Goal: Task Accomplishment & Management: Use online tool/utility

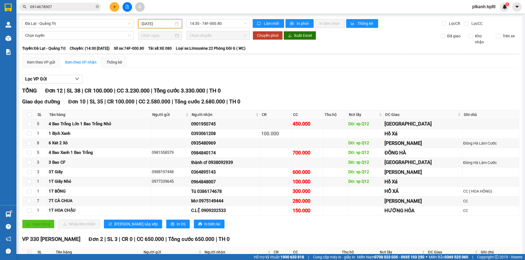
scroll to position [50, 0]
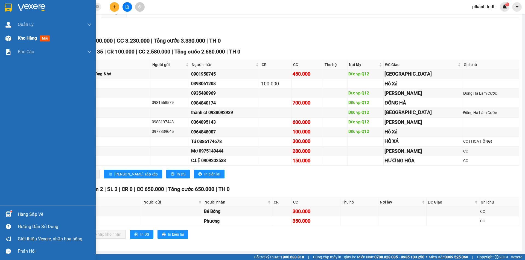
click at [14, 40] on div "Kho hàng mới" at bounding box center [48, 38] width 96 height 14
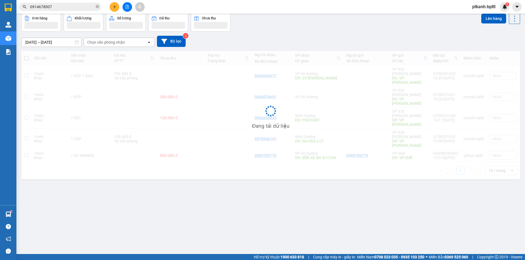
scroll to position [25, 0]
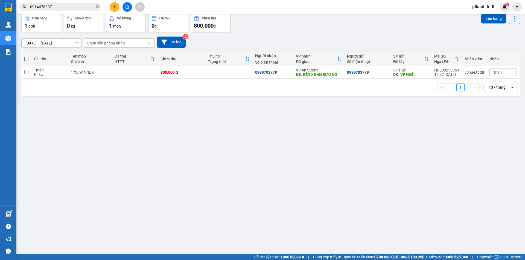
click at [124, 8] on button at bounding box center [127, 7] width 10 height 10
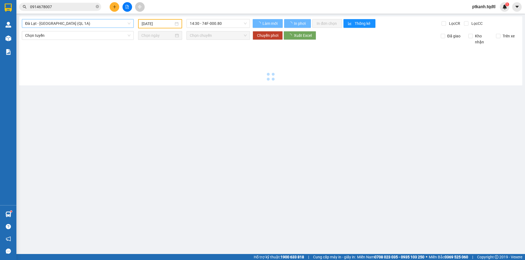
type input "[DATE]"
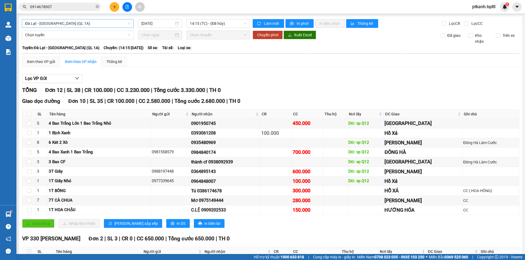
click at [127, 25] on span "Đà Lạt - [GEOGRAPHIC_DATA] (QL 1A)" at bounding box center [77, 23] width 105 height 8
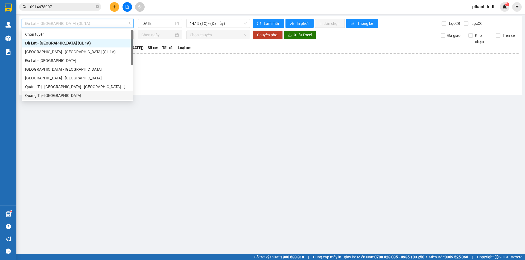
drag, startPoint x: 101, startPoint y: 96, endPoint x: 195, endPoint y: 41, distance: 108.7
click at [103, 94] on div "Quảng Trị - [GEOGRAPHIC_DATA]" at bounding box center [77, 96] width 104 height 6
type input "[DATE]"
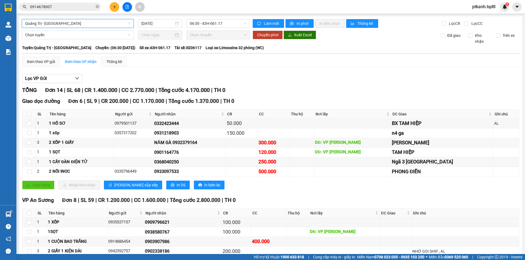
drag, startPoint x: 231, startPoint y: 22, endPoint x: 235, endPoint y: 37, distance: 16.4
click at [232, 23] on span "06:30 - 43H-061.17" at bounding box center [218, 23] width 57 height 8
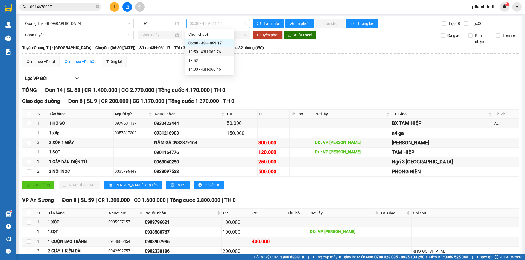
click at [225, 50] on div "13:50 - 43H-062.76" at bounding box center [209, 52] width 43 height 6
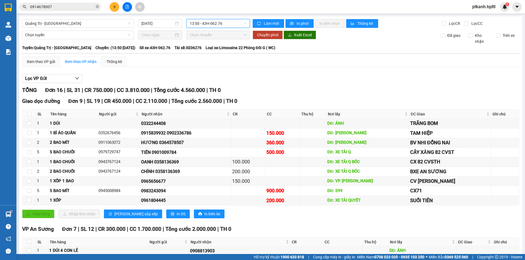
click at [236, 23] on span "13:50 - 43H-062.76" at bounding box center [218, 23] width 57 height 8
drag, startPoint x: 222, startPoint y: 68, endPoint x: 288, endPoint y: 108, distance: 77.5
click at [222, 68] on div "14:00 - 43H-060.46" at bounding box center [209, 69] width 43 height 6
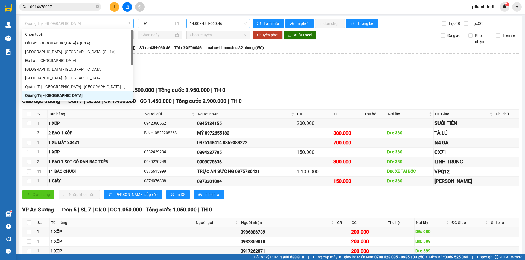
click at [129, 23] on span "Quảng Trị - [GEOGRAPHIC_DATA]" at bounding box center [77, 23] width 105 height 8
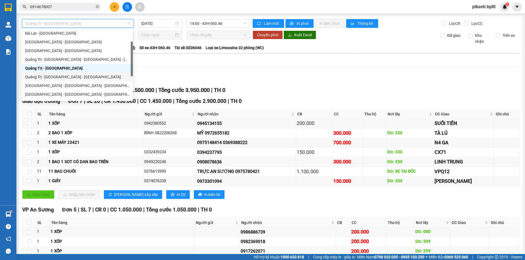
click at [95, 76] on div "Quảng Trị - [GEOGRAPHIC_DATA] - [GEOGRAPHIC_DATA]" at bounding box center [77, 77] width 104 height 6
type input "[DATE]"
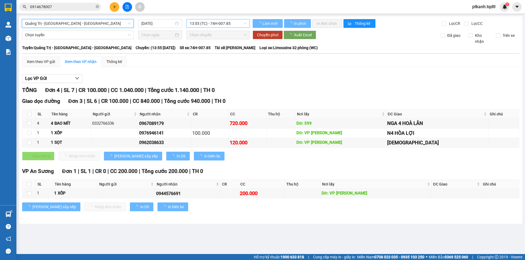
click at [240, 23] on span "13:55 (TC) - 74H-007.85" at bounding box center [218, 23] width 57 height 8
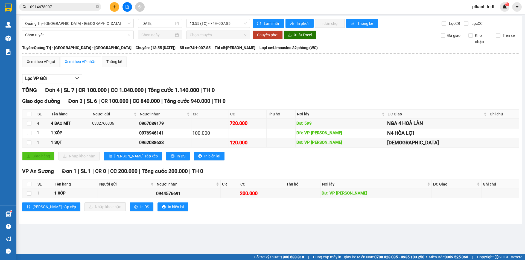
click at [335, 63] on div "Xem theo VP gửi Xem theo VP nhận Thống kê" at bounding box center [270, 61] width 497 height 11
click at [231, 25] on span "13:55 (TC) - 74H-007.85" at bounding box center [218, 23] width 57 height 8
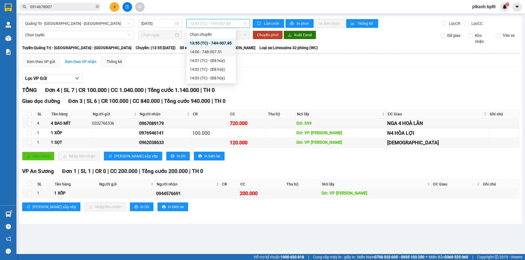
click at [222, 51] on div "14:00 - 74B-007.51" at bounding box center [211, 52] width 43 height 6
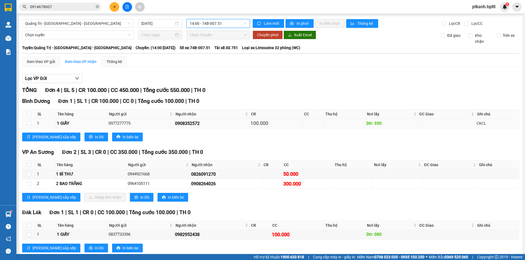
scroll to position [14, 0]
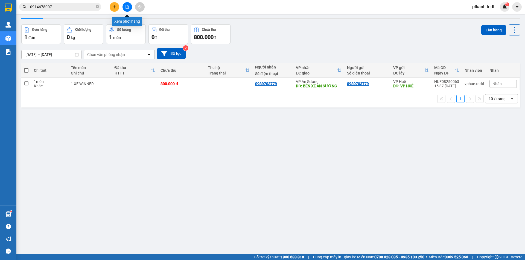
click at [126, 7] on icon "file-add" at bounding box center [127, 7] width 4 height 4
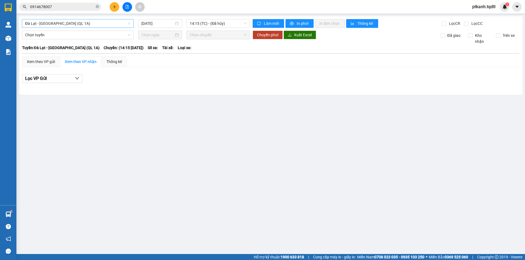
click at [129, 22] on span "Đà Lạt - [GEOGRAPHIC_DATA] (QL 1A)" at bounding box center [77, 23] width 105 height 8
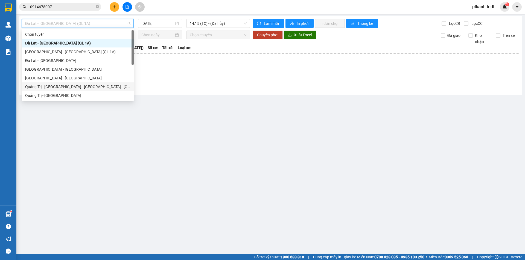
click at [114, 87] on div "Quảng Trị - [GEOGRAPHIC_DATA] - [GEOGRAPHIC_DATA] - [GEOGRAPHIC_DATA]" at bounding box center [77, 87] width 105 height 6
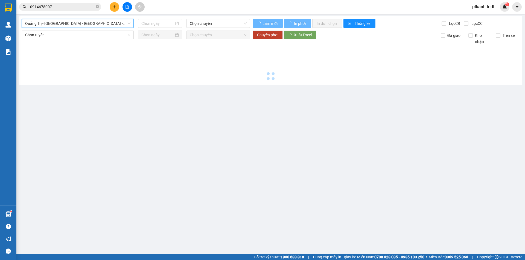
type input "[DATE]"
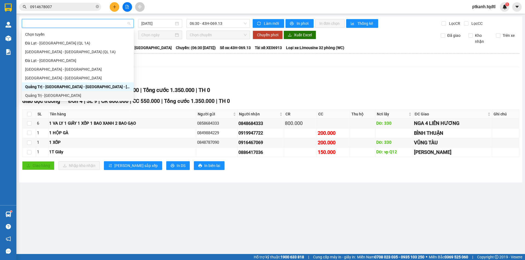
click at [322, 222] on main "[DATE] 06:30 - 43H-069.13 Làm mới In phơi In đơn chọn Thống kê Lọc CR Lọc CC Ch…" at bounding box center [262, 127] width 525 height 254
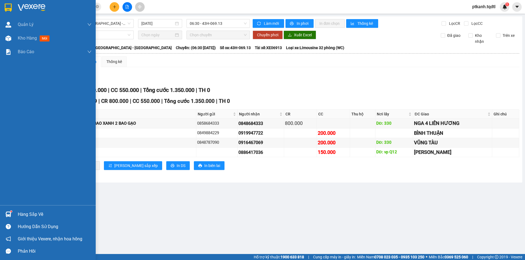
click at [31, 211] on div "Hàng sắp về" at bounding box center [55, 215] width 74 height 8
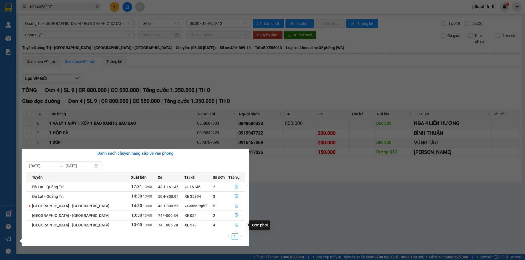
click at [235, 224] on icon "file-done" at bounding box center [236, 226] width 3 height 4
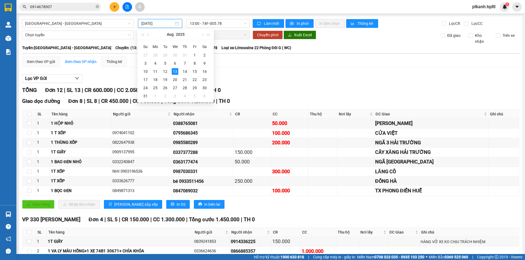
click at [172, 22] on input "[DATE]" at bounding box center [157, 23] width 33 height 6
drag, startPoint x: 167, startPoint y: 72, endPoint x: 247, endPoint y: 23, distance: 94.2
click at [169, 70] on td "12" at bounding box center [165, 71] width 10 height 8
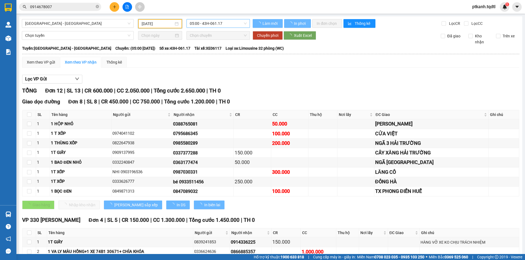
click at [244, 23] on span "05:00 - 43H-061.17" at bounding box center [218, 23] width 57 height 8
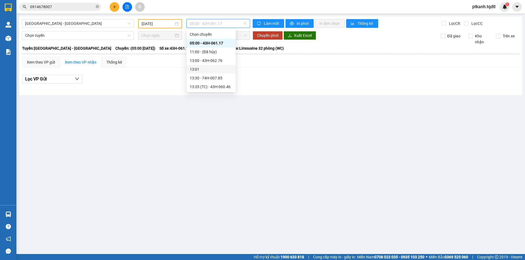
drag, startPoint x: 227, startPoint y: 88, endPoint x: 221, endPoint y: 58, distance: 30.5
click at [229, 64] on div "Chọn chuyến 05:00 - 43H-061.17 11:00 - (Đã hủy) 13:00 - 43H-062.76 13:01 13:30 …" at bounding box center [210, 60] width 49 height 61
click at [221, 58] on div "13:00 - 43H-062.76" at bounding box center [211, 61] width 43 height 6
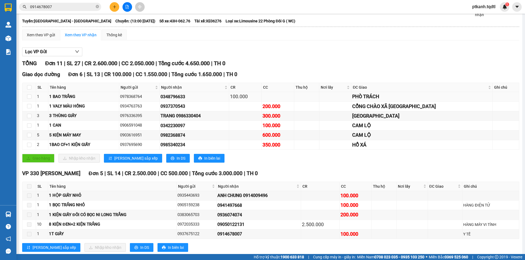
scroll to position [40, 0]
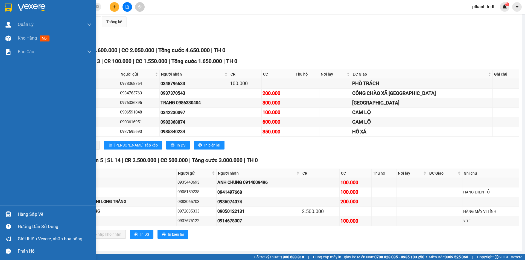
click at [23, 212] on div "Hàng sắp về" at bounding box center [55, 215] width 74 height 8
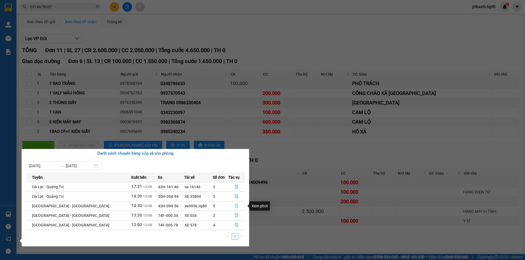
click at [235, 205] on icon "file-done" at bounding box center [236, 206] width 3 height 4
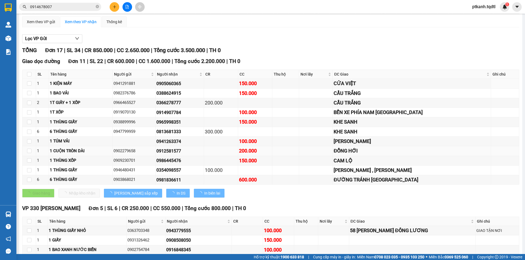
type input "[DATE]"
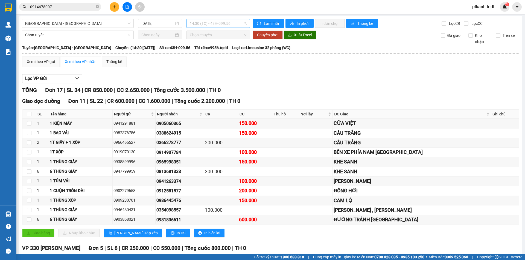
click at [225, 26] on span "14:30 (TC) - 43H-099.56" at bounding box center [218, 23] width 57 height 8
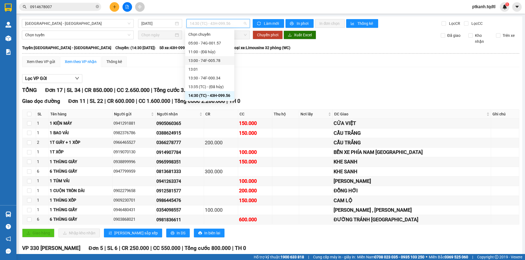
click at [219, 60] on div "13:00 - 74F-005.78" at bounding box center [209, 61] width 43 height 6
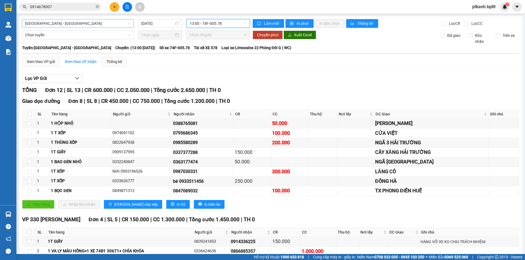
click at [129, 24] on span "[GEOGRAPHIC_DATA] - [GEOGRAPHIC_DATA]" at bounding box center [77, 23] width 105 height 8
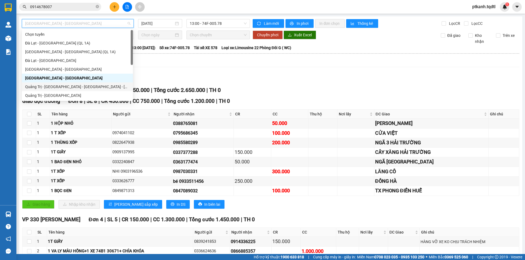
click at [94, 86] on div "Quảng Trị - [GEOGRAPHIC_DATA] - [GEOGRAPHIC_DATA] - [GEOGRAPHIC_DATA]" at bounding box center [77, 87] width 104 height 6
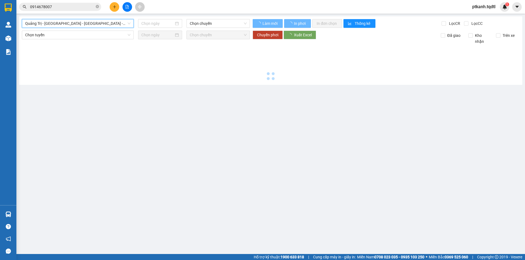
type input "[DATE]"
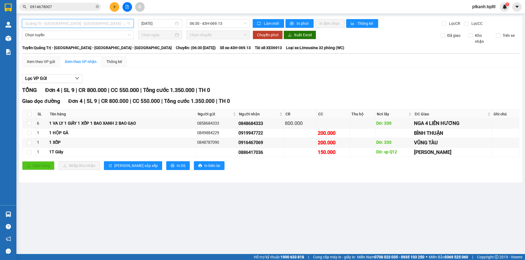
click at [130, 23] on span "Quảng Trị - [GEOGRAPHIC_DATA] - [GEOGRAPHIC_DATA] - [GEOGRAPHIC_DATA]" at bounding box center [77, 23] width 105 height 8
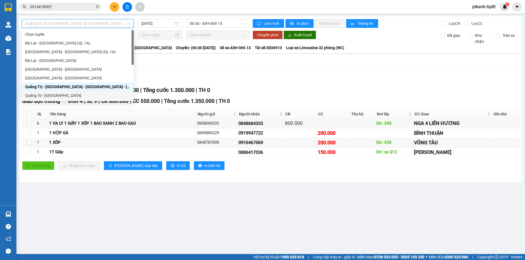
drag, startPoint x: 97, startPoint y: 95, endPoint x: 123, endPoint y: 83, distance: 28.9
click at [98, 95] on div "Quảng Trị - [GEOGRAPHIC_DATA]" at bounding box center [77, 96] width 105 height 6
type input "[DATE]"
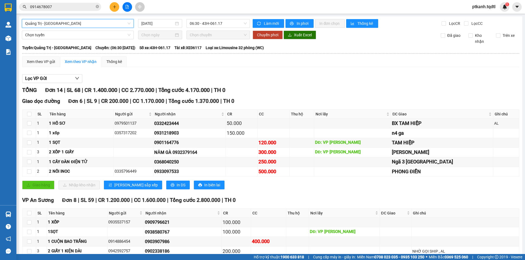
click at [130, 24] on div "Quảng Trị - [GEOGRAPHIC_DATA]" at bounding box center [78, 23] width 112 height 9
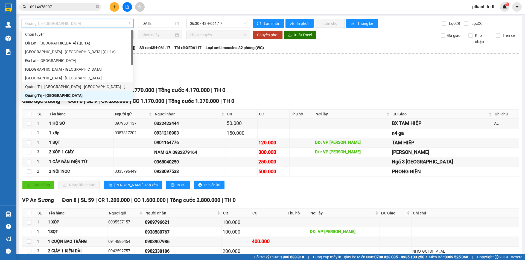
click at [115, 85] on div "Quảng Trị - [GEOGRAPHIC_DATA] - [GEOGRAPHIC_DATA] - [GEOGRAPHIC_DATA]" at bounding box center [77, 87] width 104 height 6
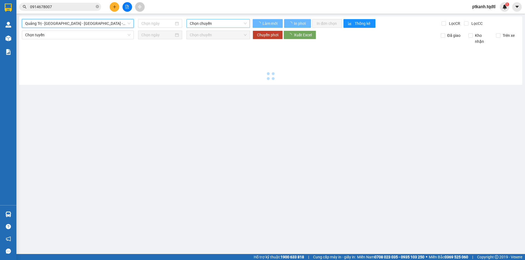
type input "[DATE]"
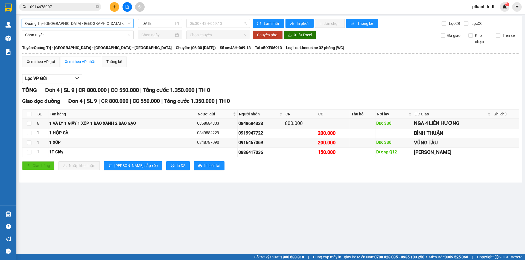
drag, startPoint x: 230, startPoint y: 23, endPoint x: 241, endPoint y: 36, distance: 16.8
click at [231, 25] on span "06:30 - 43H-069.13" at bounding box center [218, 23] width 57 height 8
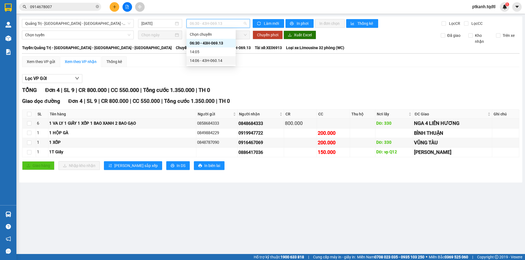
click at [225, 62] on div "14:06 - 43H-060.14" at bounding box center [211, 61] width 43 height 6
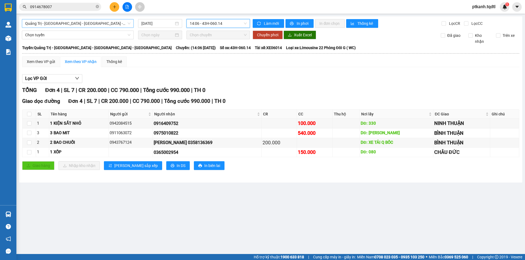
click at [130, 24] on span "Quảng Trị - [GEOGRAPHIC_DATA] - [GEOGRAPHIC_DATA] - [GEOGRAPHIC_DATA]" at bounding box center [77, 23] width 105 height 8
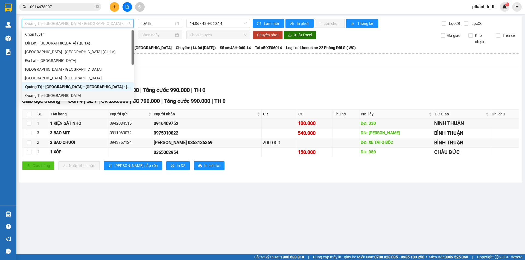
click at [100, 94] on div "Quảng Trị - [GEOGRAPHIC_DATA]" at bounding box center [77, 96] width 105 height 6
type input "[DATE]"
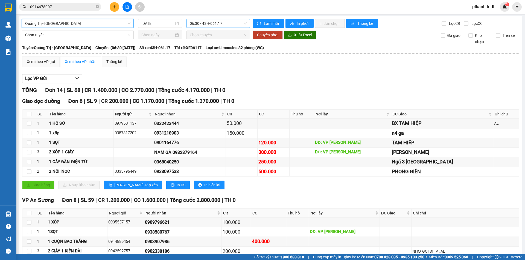
click at [236, 25] on span "06:30 - 43H-061.17" at bounding box center [218, 23] width 57 height 8
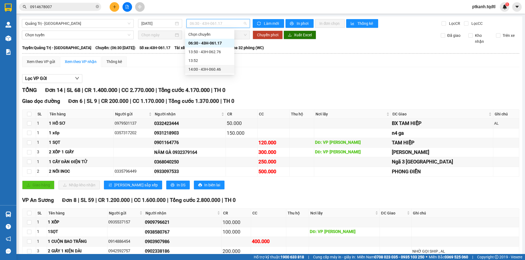
drag, startPoint x: 221, startPoint y: 72, endPoint x: 271, endPoint y: 92, distance: 53.6
click at [226, 75] on div "13:52 14:00 Chọn chuyến 06:30 - 43H-061.17 13:50 - 43H-062.76 13:52 14:00 - 43H…" at bounding box center [209, 52] width 49 height 46
click at [223, 67] on div "14:00 - 43H-060.46" at bounding box center [209, 69] width 43 height 6
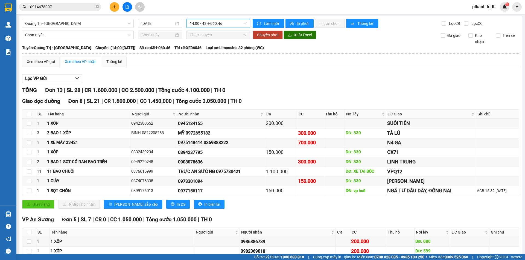
click at [245, 26] on div "14:00 - 43H-060.46" at bounding box center [217, 23] width 63 height 9
click at [212, 52] on div "13:50 - 43H-062.76" at bounding box center [209, 52] width 43 height 6
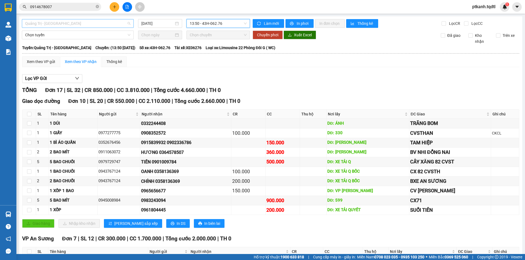
drag, startPoint x: 126, startPoint y: 22, endPoint x: 128, endPoint y: 20, distance: 3.1
click at [126, 22] on span "Quảng Trị - [GEOGRAPHIC_DATA]" at bounding box center [77, 23] width 105 height 8
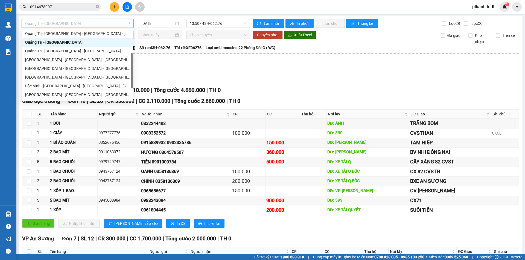
scroll to position [60, 0]
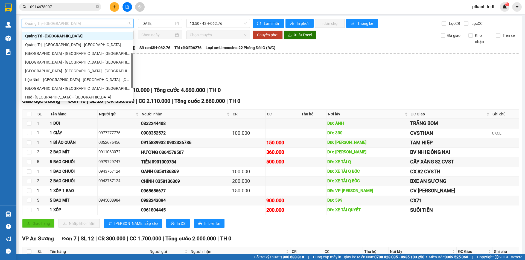
drag, startPoint x: 132, startPoint y: 46, endPoint x: 115, endPoint y: 53, distance: 18.1
click at [134, 69] on body "Kết quả tìm kiếm ( 1 ) Bộ lọc Mã ĐH Trạng thái Món hàng Thu hộ Tổng cước Chưa c…" at bounding box center [262, 130] width 525 height 260
click at [108, 43] on div "Quảng Trị - [GEOGRAPHIC_DATA] - [GEOGRAPHIC_DATA]" at bounding box center [77, 45] width 104 height 6
type input "[DATE]"
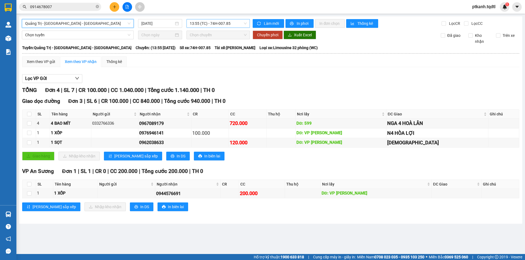
click at [236, 25] on span "13:55 (TC) - 74H-007.85" at bounding box center [218, 23] width 57 height 8
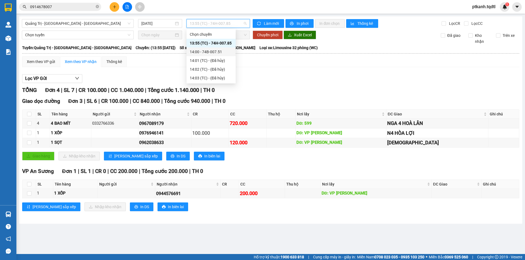
click at [220, 52] on div "14:00 - 74B-007.51" at bounding box center [211, 52] width 43 height 6
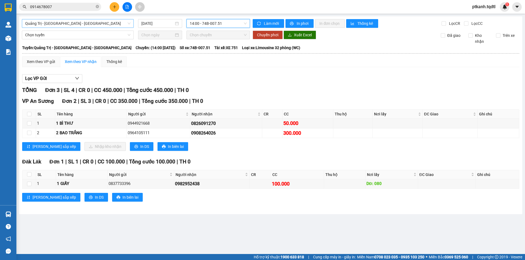
click at [132, 23] on div "Quảng Trị - [GEOGRAPHIC_DATA] - [GEOGRAPHIC_DATA]" at bounding box center [78, 23] width 112 height 9
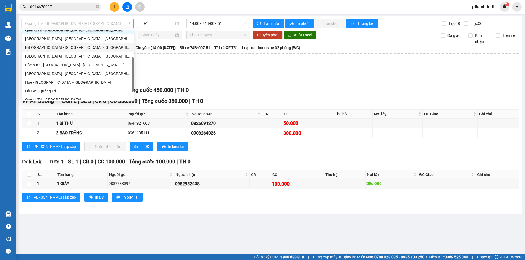
scroll to position [77, 0]
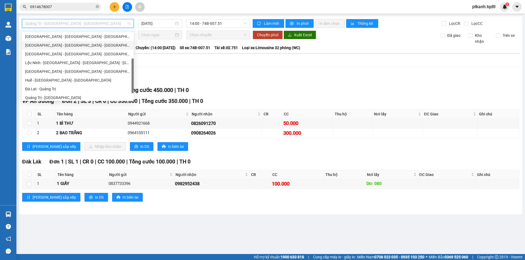
drag, startPoint x: 132, startPoint y: 63, endPoint x: 133, endPoint y: 68, distance: 5.2
click at [133, 68] on div at bounding box center [132, 75] width 2 height 35
click at [84, 45] on div "[GEOGRAPHIC_DATA] - [GEOGRAPHIC_DATA] - [GEOGRAPHIC_DATA]" at bounding box center [77, 45] width 105 height 6
type input "[DATE]"
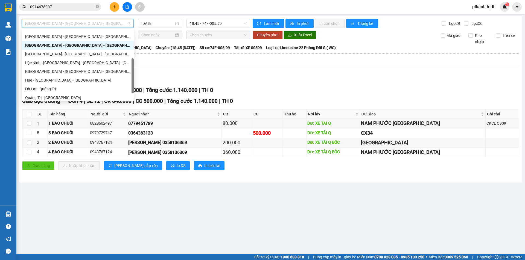
click at [130, 24] on span "[GEOGRAPHIC_DATA] - [GEOGRAPHIC_DATA] - [GEOGRAPHIC_DATA]" at bounding box center [77, 23] width 105 height 8
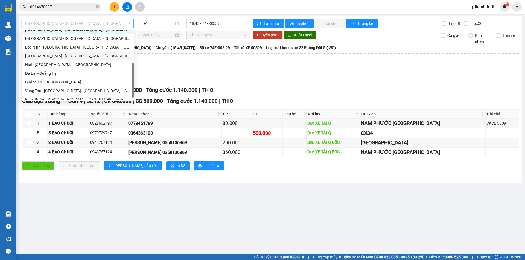
scroll to position [96, 0]
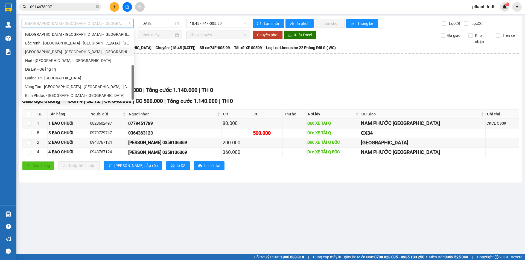
drag, startPoint x: 133, startPoint y: 72, endPoint x: 121, endPoint y: 83, distance: 16.0
click at [134, 84] on body "Kết quả tìm kiếm ( 1 ) Bộ lọc Mã ĐH Trạng thái Món hàng Thu hộ Tổng cước Chưa c…" at bounding box center [262, 130] width 525 height 260
click at [109, 80] on div "Quảng Trị - [GEOGRAPHIC_DATA]" at bounding box center [77, 78] width 105 height 6
type input "[DATE]"
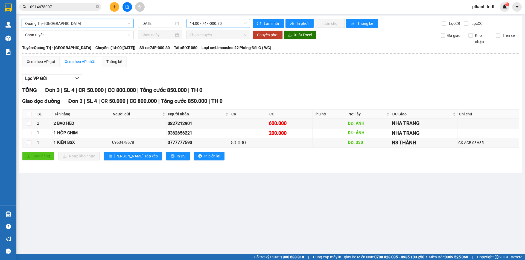
click at [235, 25] on span "14:00 - 74F-000.80" at bounding box center [218, 23] width 57 height 8
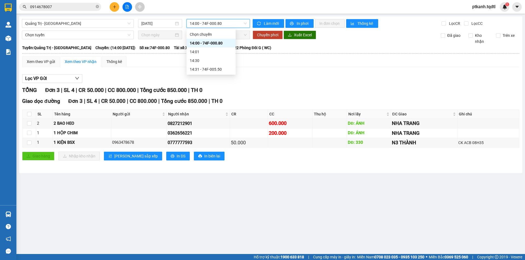
click at [235, 25] on span "14:00 - 74F-000.80" at bounding box center [218, 23] width 57 height 8
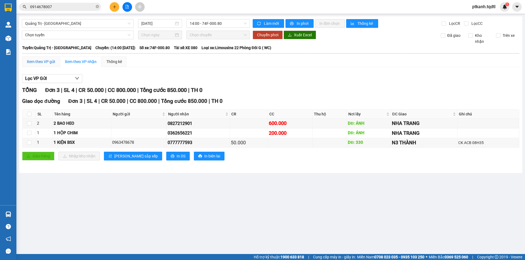
click at [49, 62] on div "Xem theo VP gửi" at bounding box center [41, 62] width 28 height 6
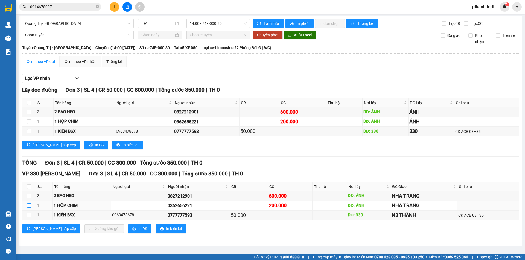
drag, startPoint x: 29, startPoint y: 205, endPoint x: 62, endPoint y: 229, distance: 40.3
click at [31, 207] on input "checkbox" at bounding box center [29, 206] width 4 height 4
checkbox input "true"
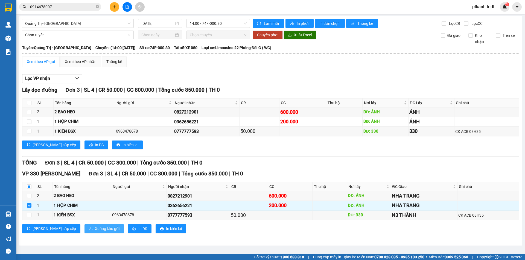
click at [95, 228] on span "Xuống kho gửi" at bounding box center [107, 229] width 25 height 6
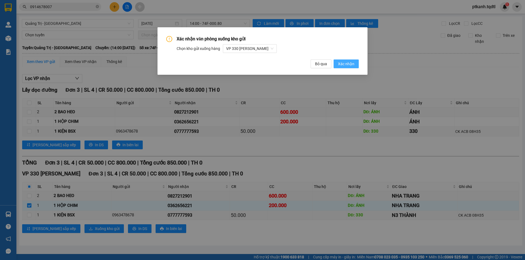
click at [346, 61] on span "Xác nhận" at bounding box center [346, 64] width 16 height 6
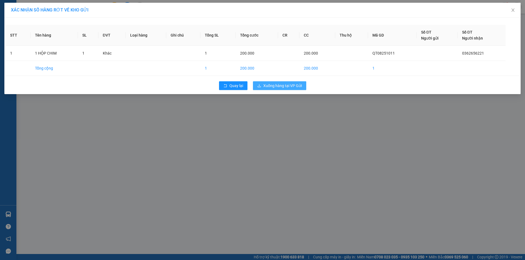
drag, startPoint x: 287, startPoint y: 85, endPoint x: 164, endPoint y: 87, distance: 123.0
click at [287, 85] on span "Xuống hàng tại VP Gửi" at bounding box center [282, 86] width 39 height 6
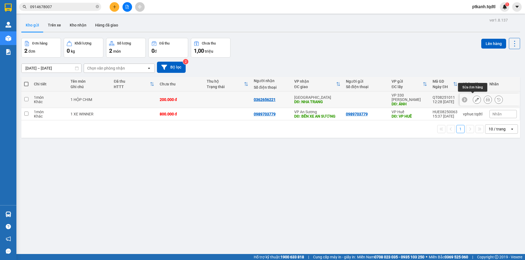
click at [475, 98] on icon at bounding box center [477, 100] width 4 height 4
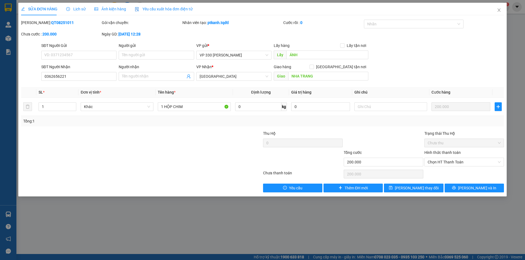
click at [453, 153] on label "Hình thức thanh toán" at bounding box center [442, 153] width 36 height 4
click at [453, 158] on input "Hình thức thanh toán" at bounding box center [461, 162] width 69 height 8
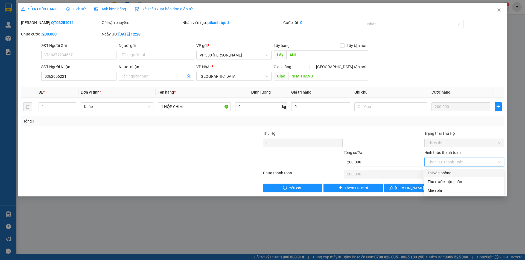
click at [451, 174] on div "Tại văn phòng" at bounding box center [463, 173] width 73 height 6
type input "0"
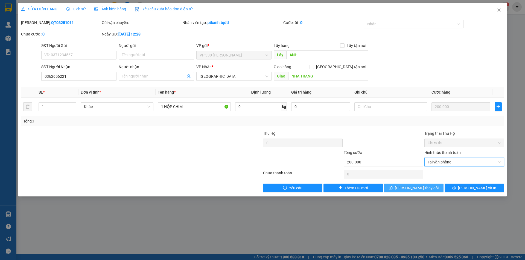
click at [418, 189] on span "[PERSON_NAME] thay đổi" at bounding box center [417, 188] width 44 height 6
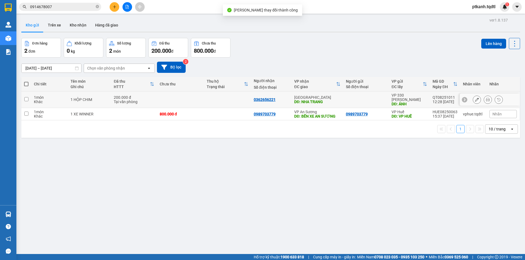
click at [358, 98] on div at bounding box center [366, 100] width 40 height 4
checkbox input "true"
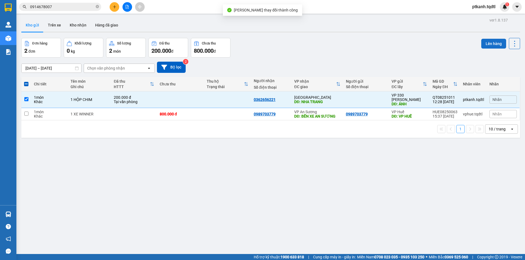
click at [487, 43] on button "Lên hàng" at bounding box center [493, 44] width 25 height 10
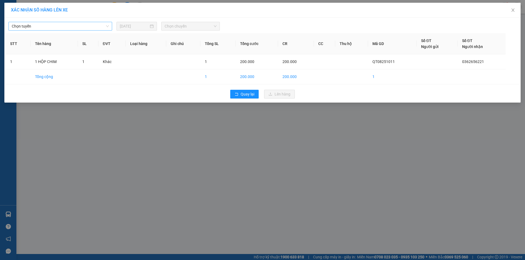
click at [107, 27] on span "Chọn tuyến" at bounding box center [60, 26] width 97 height 8
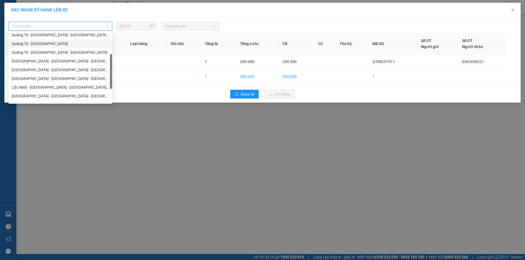
scroll to position [96, 0]
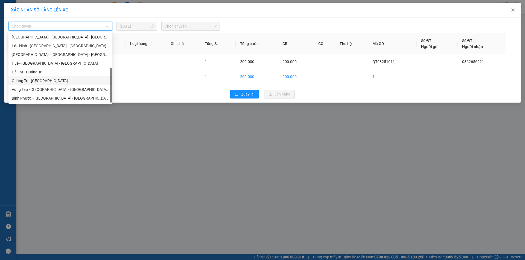
click at [71, 80] on div "Quảng Trị - [GEOGRAPHIC_DATA]" at bounding box center [60, 81] width 97 height 6
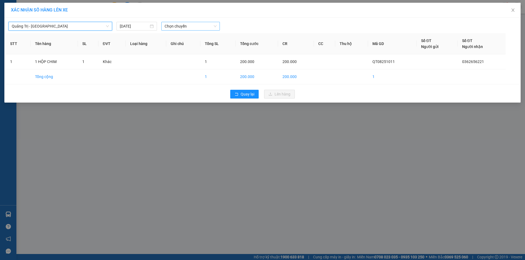
click at [196, 27] on span "Chọn chuyến" at bounding box center [190, 26] width 52 height 8
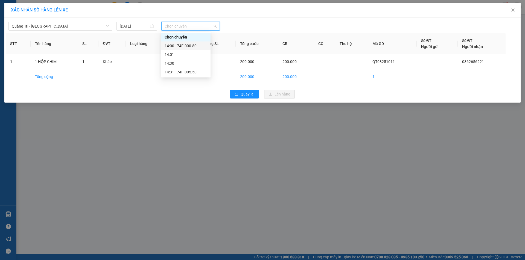
drag, startPoint x: 192, startPoint y: 45, endPoint x: 207, endPoint y: 57, distance: 19.6
click at [193, 45] on div "14:00 - 74F-000.80" at bounding box center [185, 46] width 43 height 6
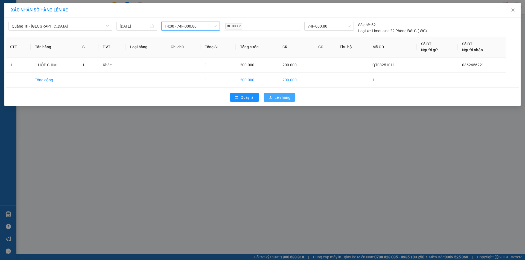
click at [285, 97] on span "Lên hàng" at bounding box center [282, 98] width 16 height 6
